Goal: Information Seeking & Learning: Compare options

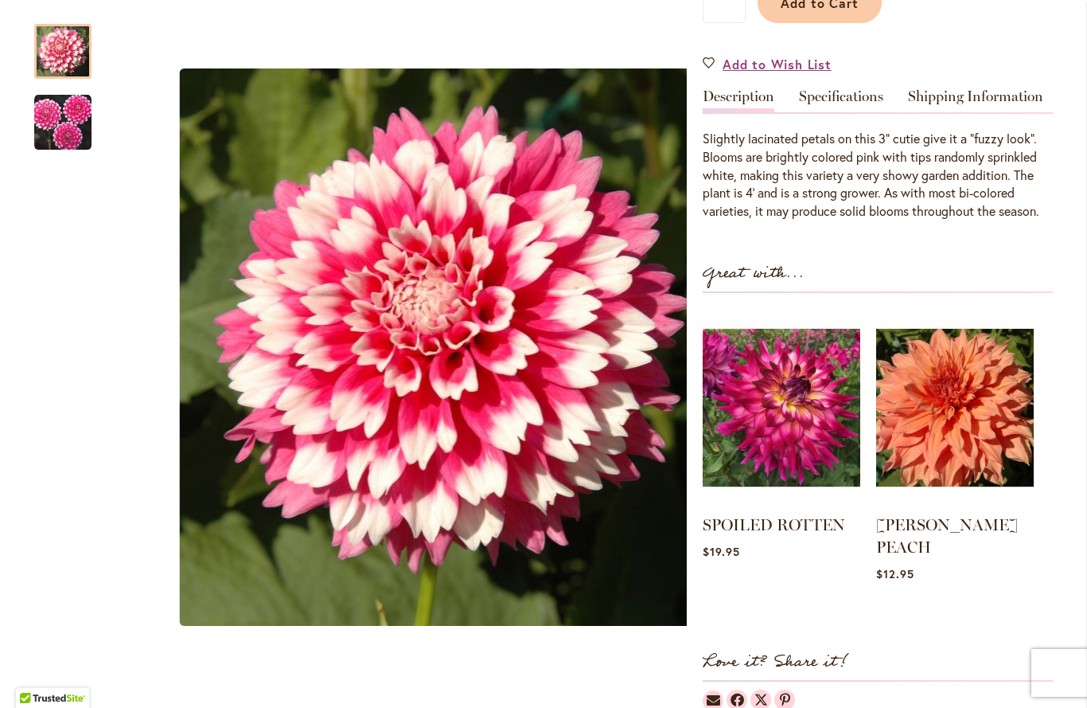
scroll to position [455, 0]
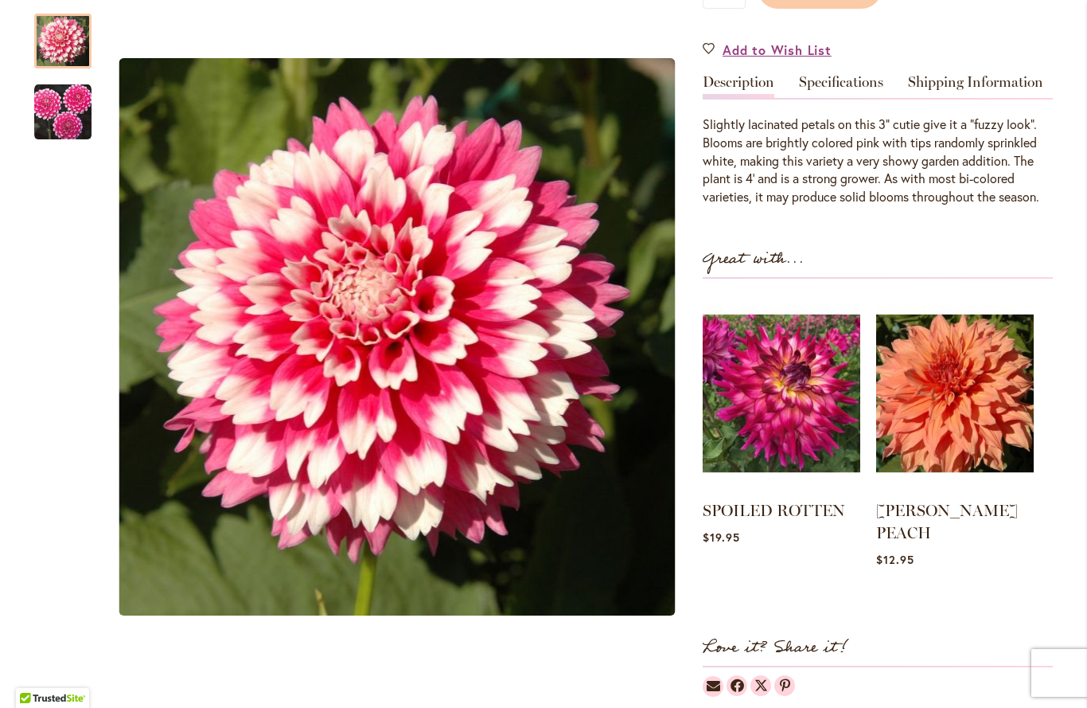
click at [965, 402] on img at bounding box center [955, 392] width 158 height 197
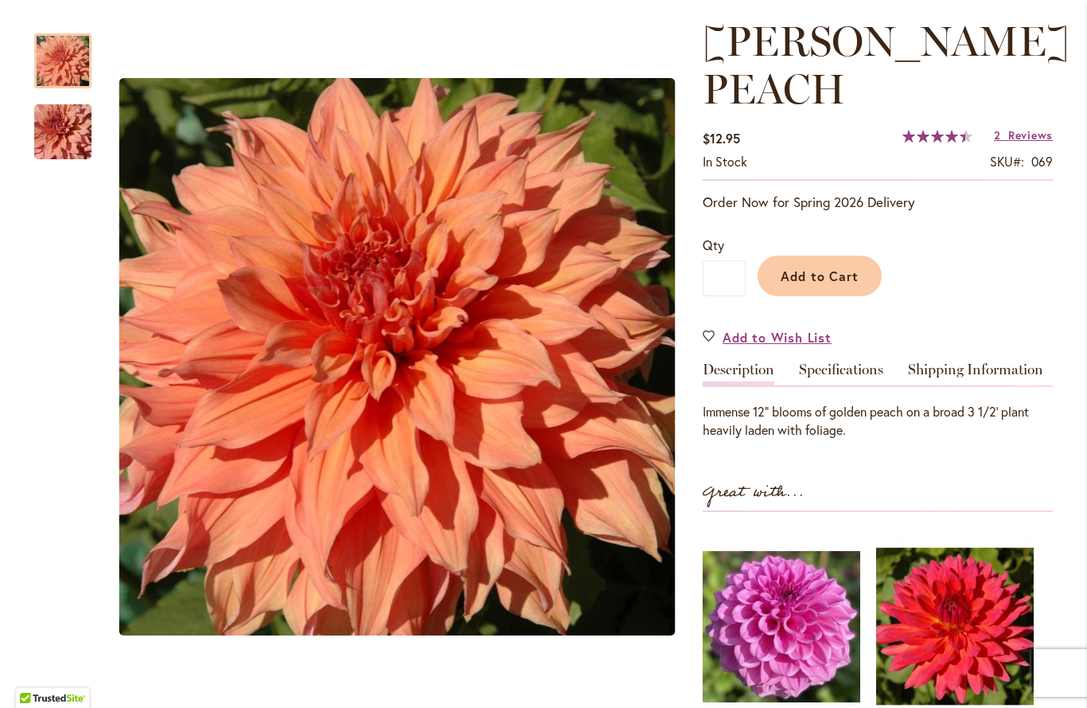
scroll to position [213, 0]
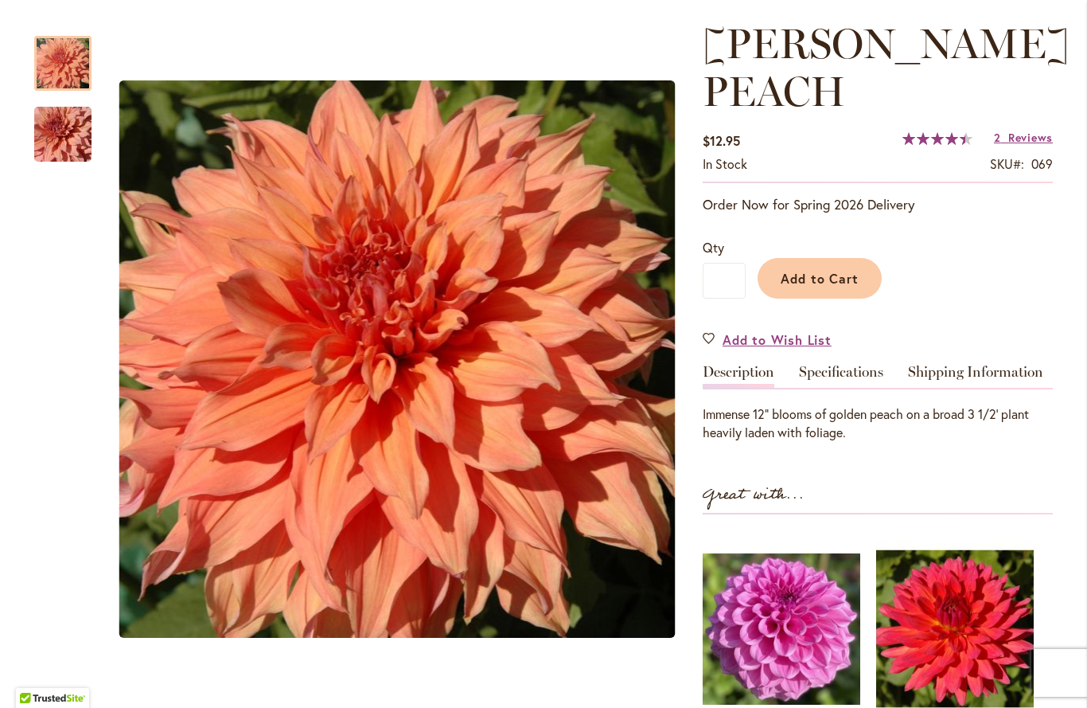
click at [778, 622] on img at bounding box center [782, 628] width 158 height 197
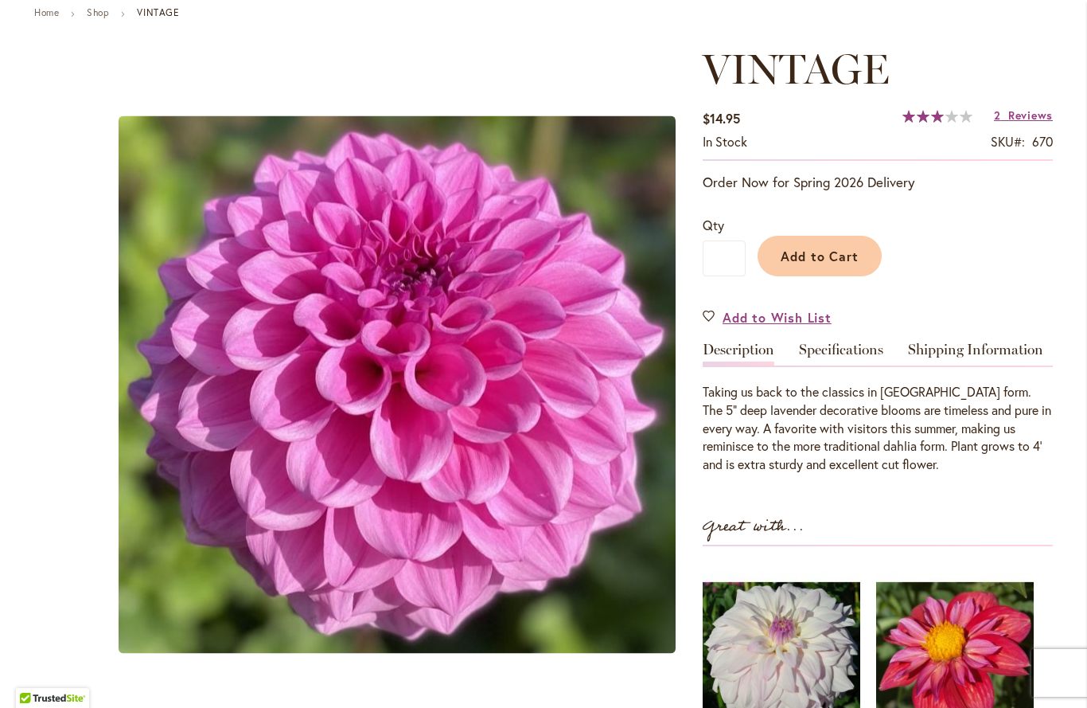
scroll to position [192, 0]
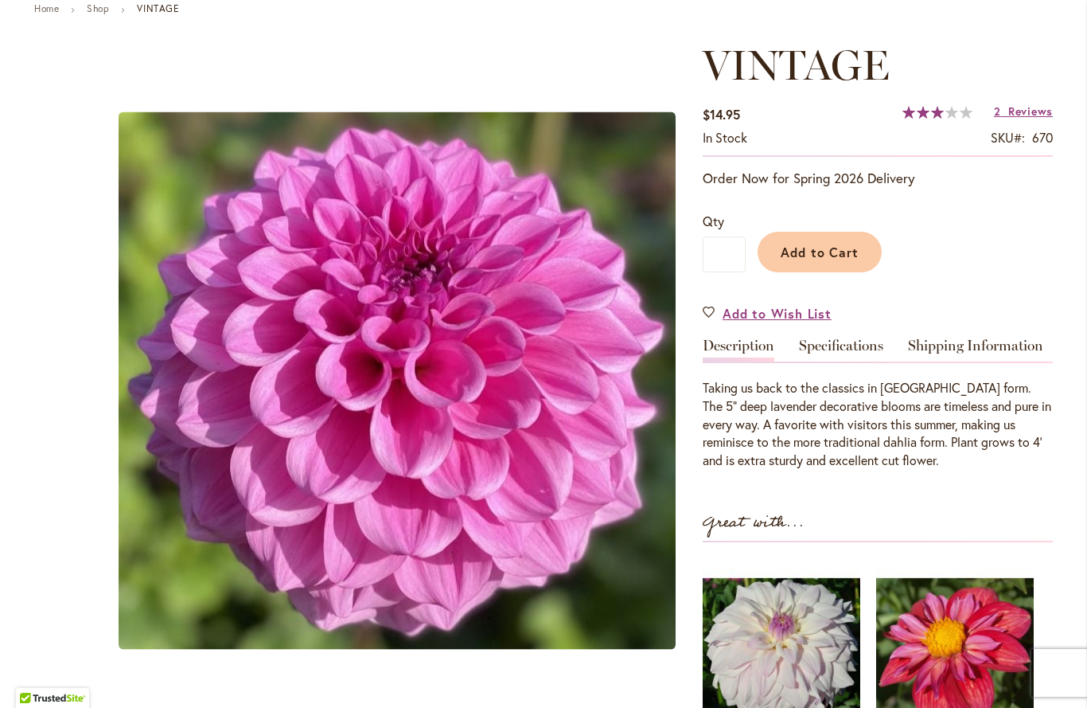
click at [766, 633] on img at bounding box center [782, 656] width 158 height 197
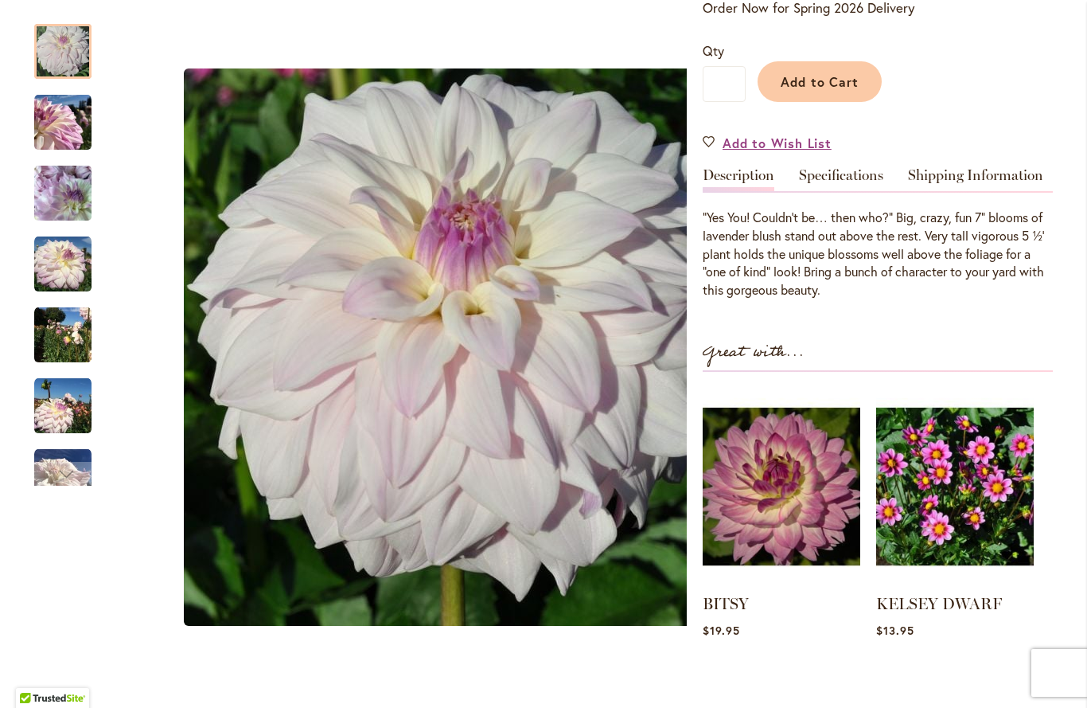
scroll to position [368, 0]
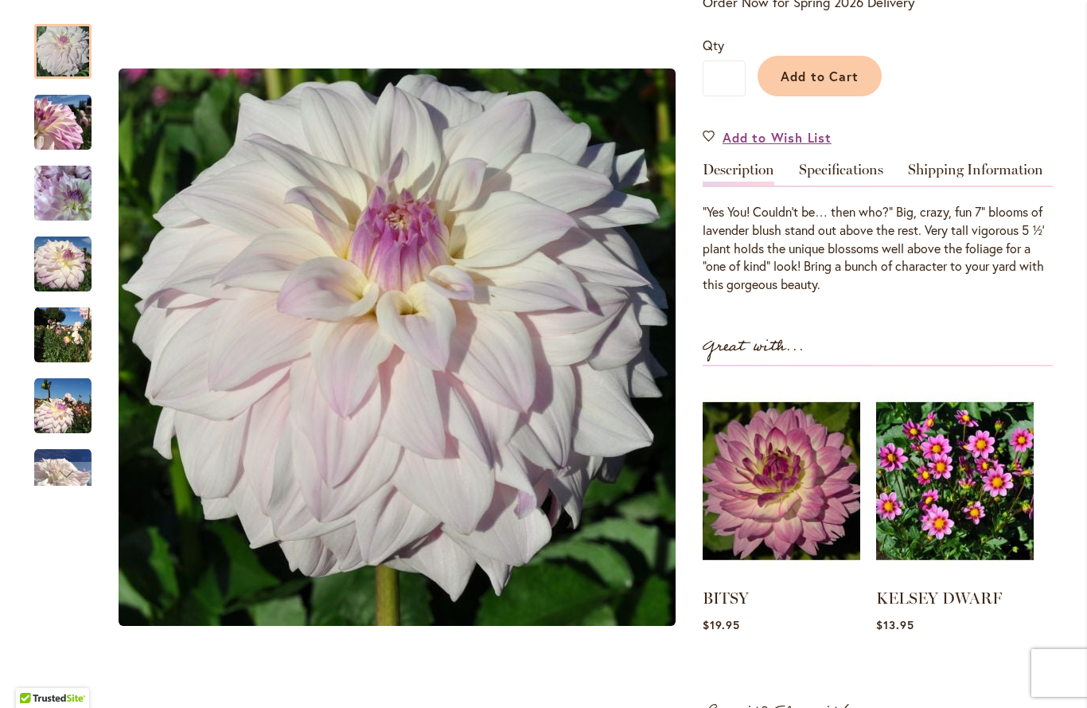
click at [758, 485] on img at bounding box center [782, 480] width 158 height 197
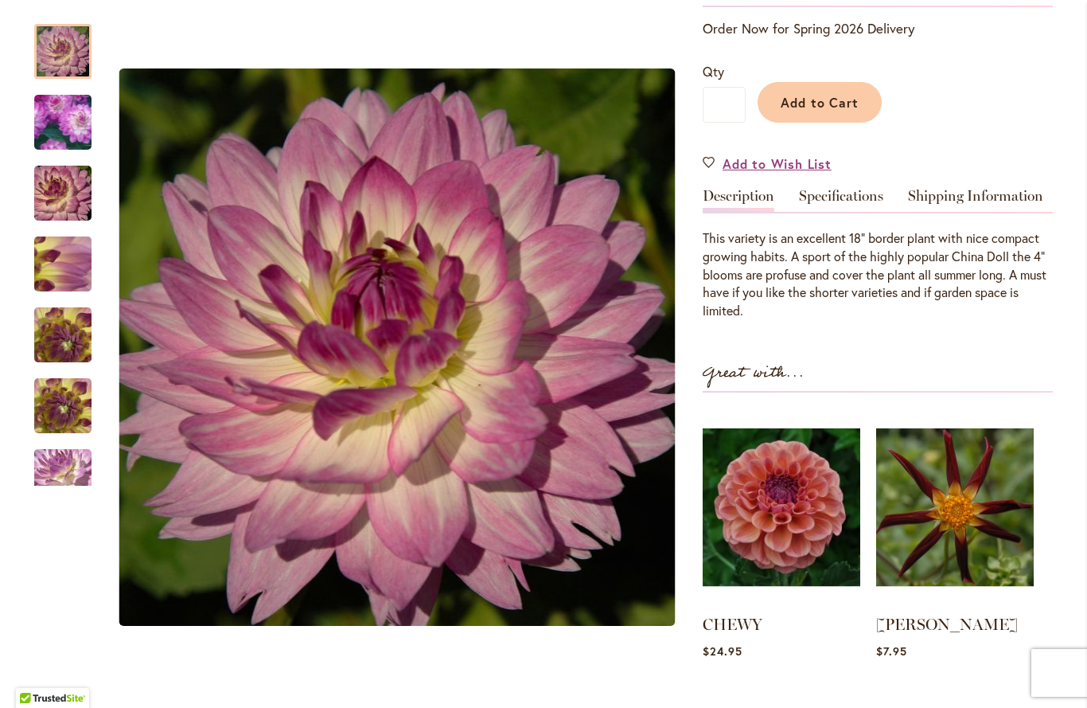
scroll to position [341, 0]
click at [948, 510] on img at bounding box center [955, 506] width 158 height 197
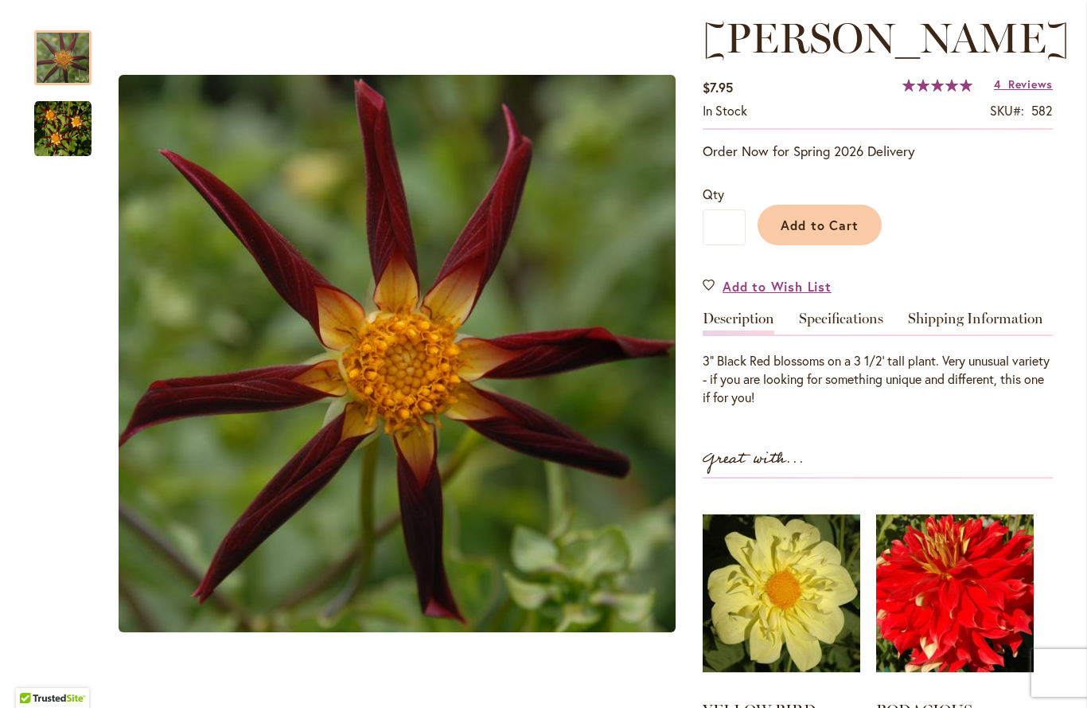
scroll to position [220, 0]
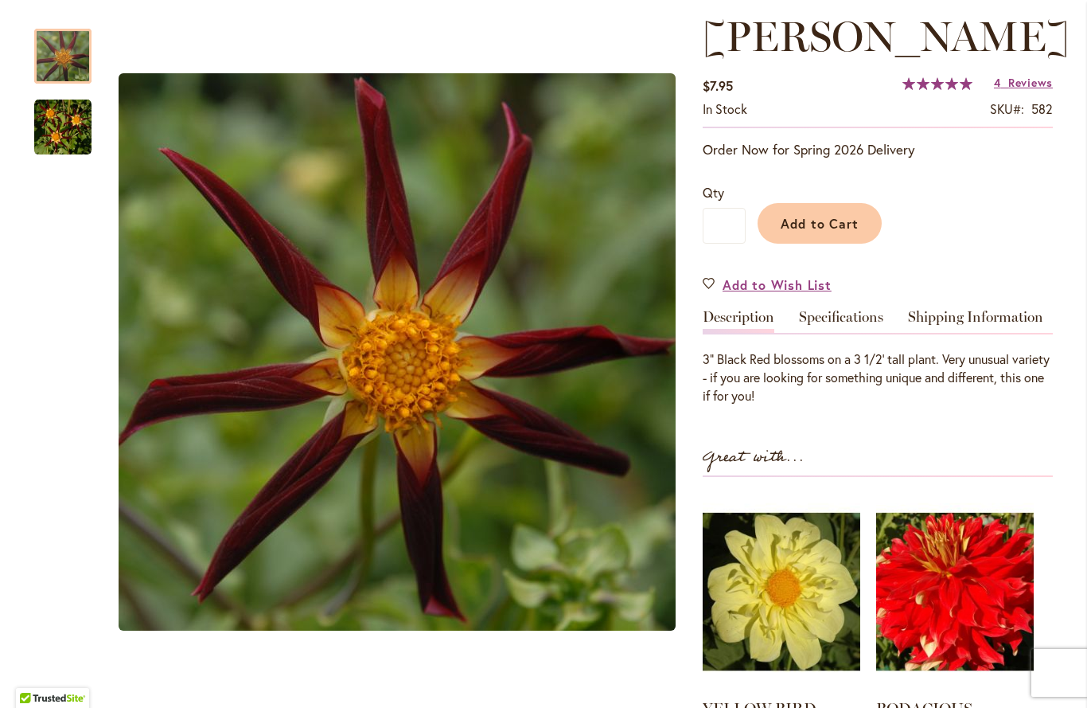
click at [945, 626] on img at bounding box center [955, 591] width 158 height 197
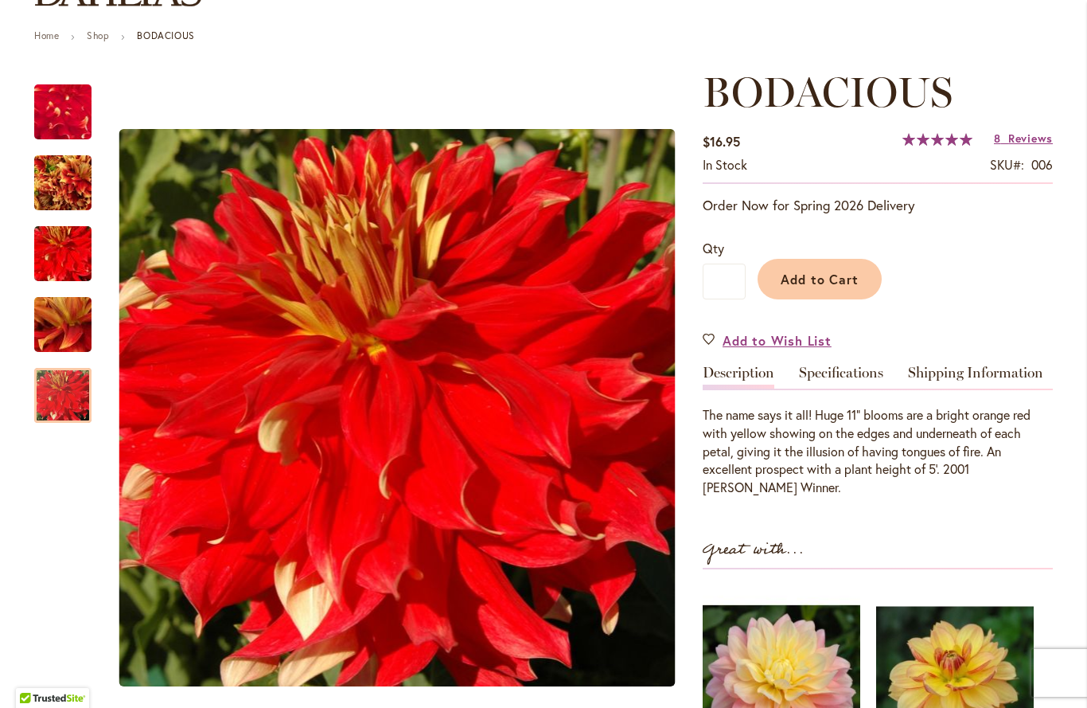
scroll to position [164, 0]
